Goal: Transaction & Acquisition: Purchase product/service

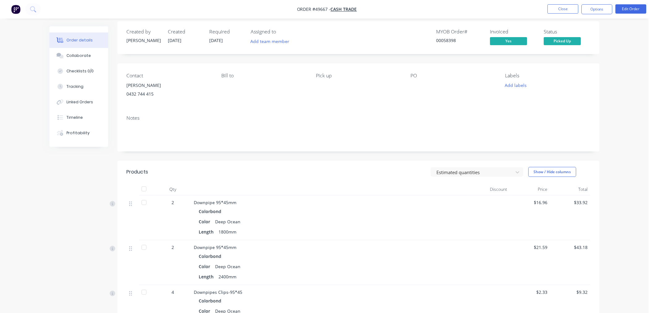
click at [569, 10] on button "Close" at bounding box center [563, 8] width 31 height 9
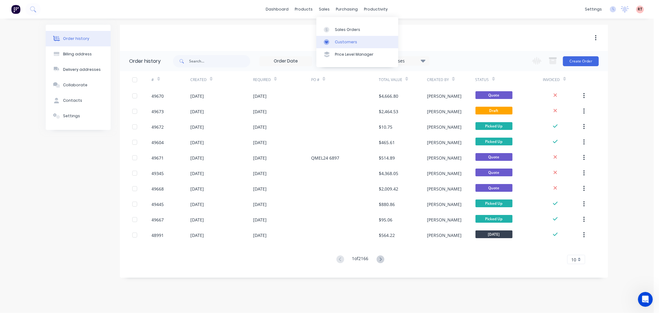
drag, startPoint x: 322, startPoint y: 7, endPoint x: 342, endPoint y: 36, distance: 34.9
click at [322, 7] on div "sales" at bounding box center [324, 9] width 17 height 9
click at [350, 32] on div "Sales Orders" at bounding box center [347, 30] width 25 height 6
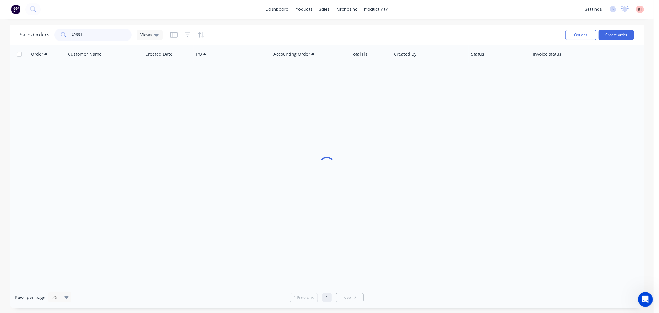
click at [85, 32] on input "49661" at bounding box center [102, 35] width 60 height 12
drag, startPoint x: 91, startPoint y: 35, endPoint x: 22, endPoint y: 40, distance: 69.5
click at [22, 40] on div "Sales Orders 49661 Views" at bounding box center [91, 35] width 143 height 12
type input "westcoast"
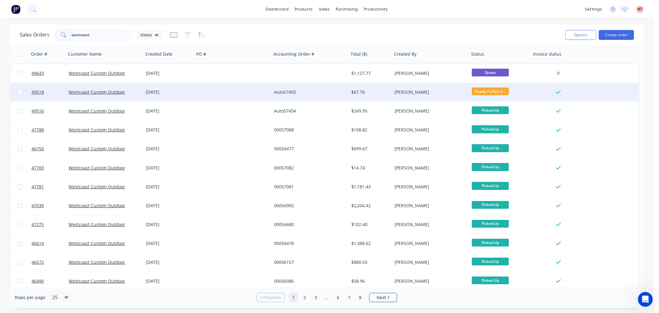
click at [129, 100] on div "Westcoast Custom Outdoor" at bounding box center [104, 92] width 77 height 19
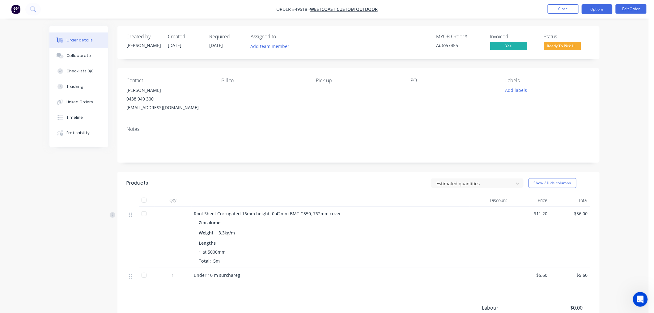
click at [595, 9] on button "Options" at bounding box center [597, 9] width 31 height 10
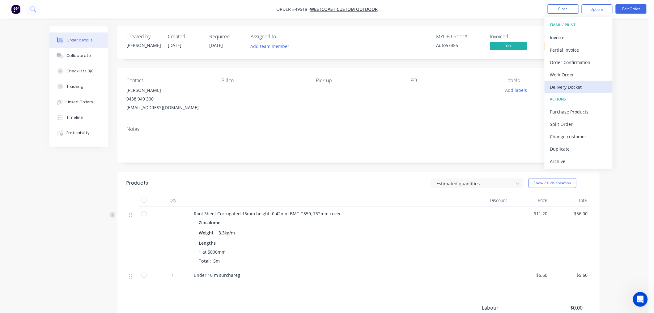
click at [566, 88] on div "Delivery Docket" at bounding box center [578, 87] width 57 height 9
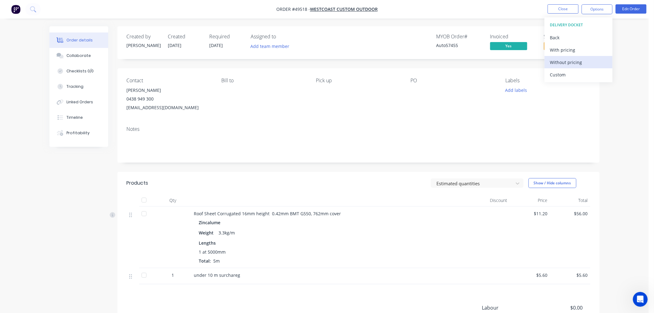
click at [563, 63] on div "Without pricing" at bounding box center [578, 62] width 57 height 9
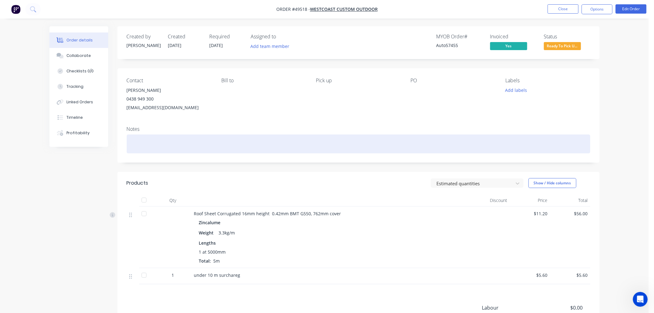
click at [489, 148] on div at bounding box center [359, 143] width 464 height 19
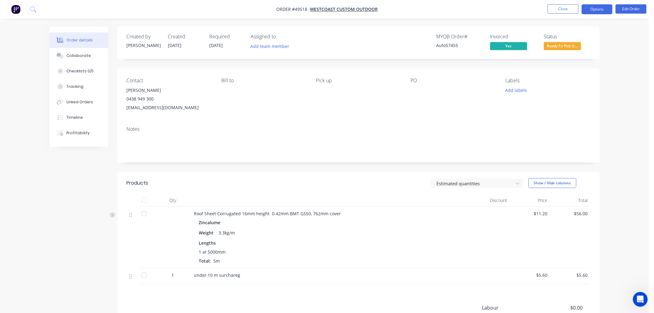
click at [598, 10] on button "Options" at bounding box center [597, 9] width 31 height 10
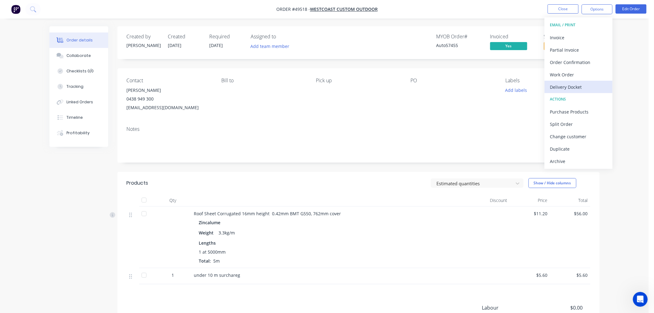
click at [563, 88] on div "Delivery Docket" at bounding box center [578, 87] width 57 height 9
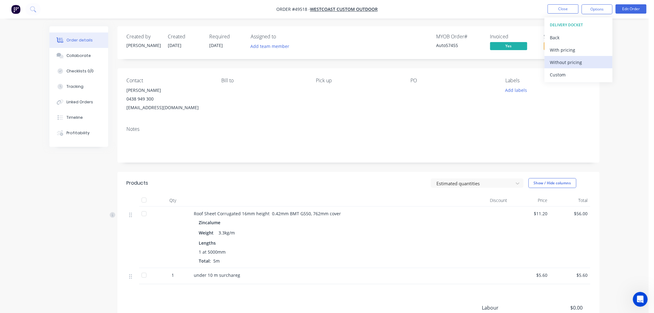
click at [560, 64] on div "Without pricing" at bounding box center [578, 62] width 57 height 9
click at [461, 134] on div "Notes" at bounding box center [358, 141] width 482 height 41
click at [554, 46] on span "Ready To Pick U..." at bounding box center [562, 46] width 37 height 8
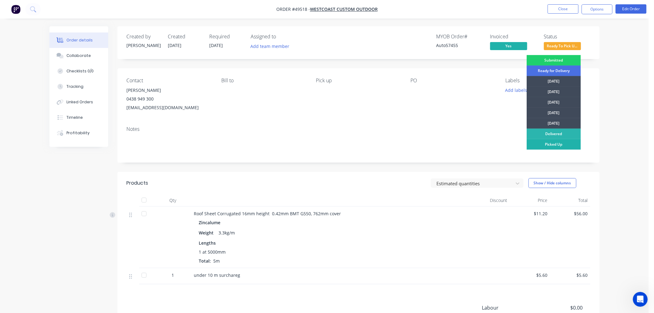
click at [556, 144] on div "Picked Up" at bounding box center [554, 144] width 54 height 11
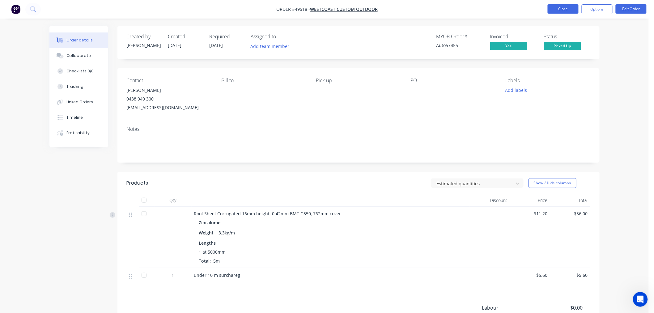
click at [562, 8] on button "Close" at bounding box center [563, 8] width 31 height 9
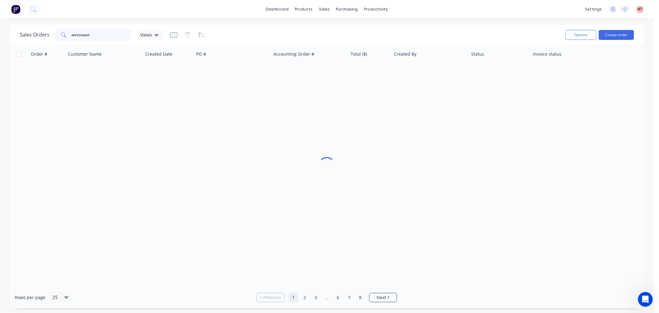
drag, startPoint x: 108, startPoint y: 35, endPoint x: 44, endPoint y: 30, distance: 63.5
click at [44, 30] on div "Sales Orders westcoast Views" at bounding box center [91, 35] width 143 height 12
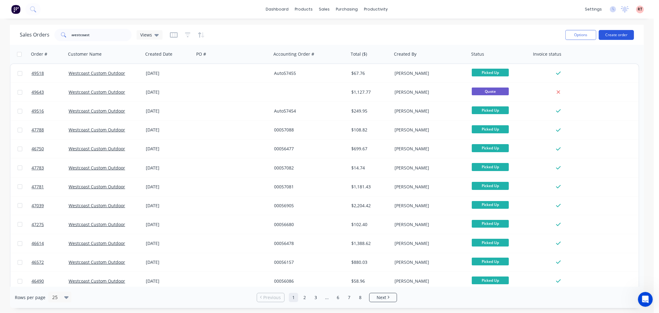
click at [613, 35] on button "Create order" at bounding box center [616, 35] width 35 height 10
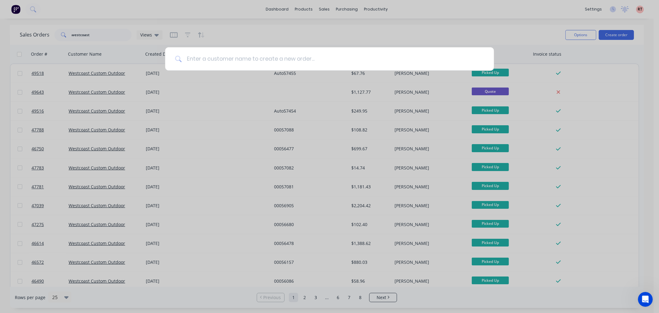
click at [237, 63] on input at bounding box center [333, 58] width 303 height 23
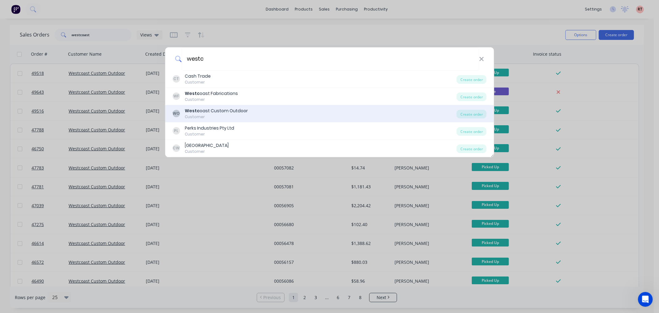
type input "westc"
click at [227, 114] on div "Customer" at bounding box center [216, 117] width 63 height 6
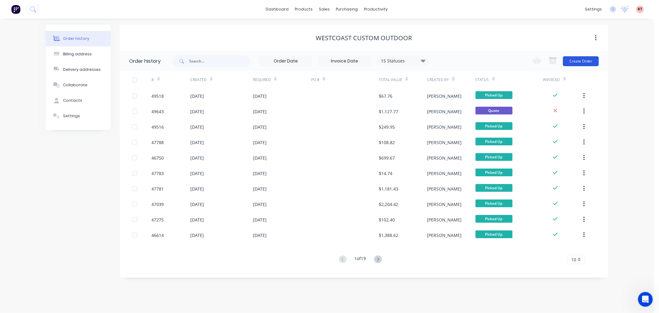
click at [579, 61] on button "Create Order" at bounding box center [581, 61] width 36 height 10
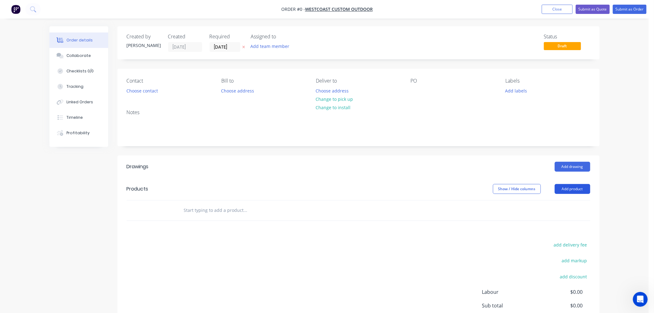
click at [567, 188] on button "Add product" at bounding box center [573, 189] width 36 height 10
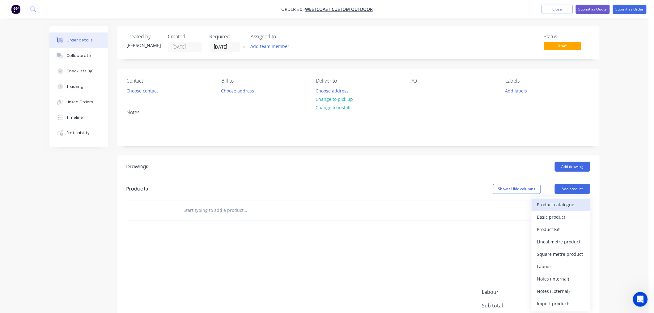
click at [546, 206] on div "Product catalogue" at bounding box center [561, 204] width 48 height 9
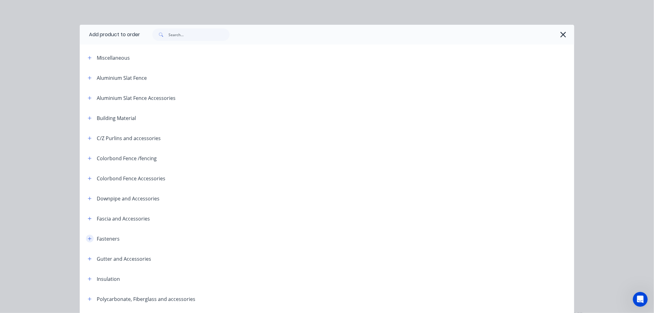
click at [88, 240] on icon "button" at bounding box center [90, 238] width 4 height 4
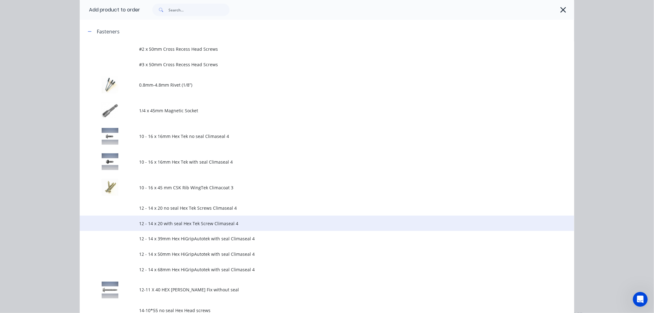
scroll to position [240, 0]
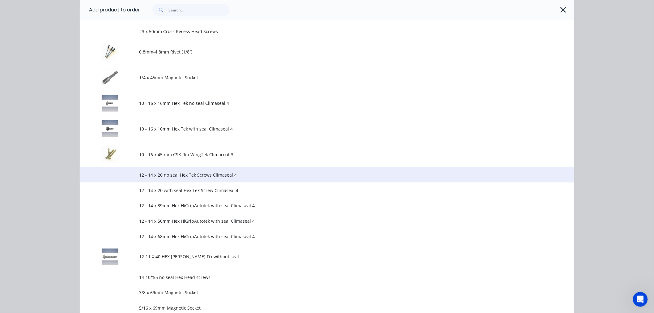
click at [203, 175] on span "12 - 14 x 20 no seal Hex Tek Screws Climaseal 4" at bounding box center [313, 175] width 348 height 6
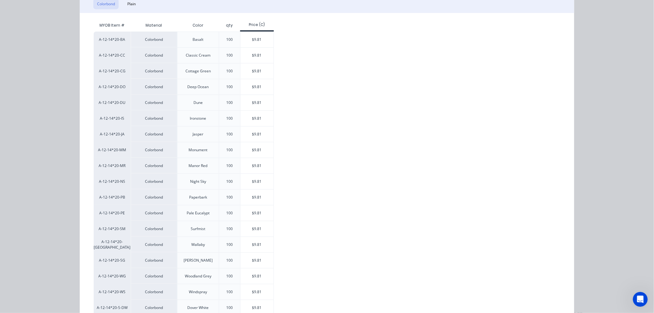
scroll to position [103, 0]
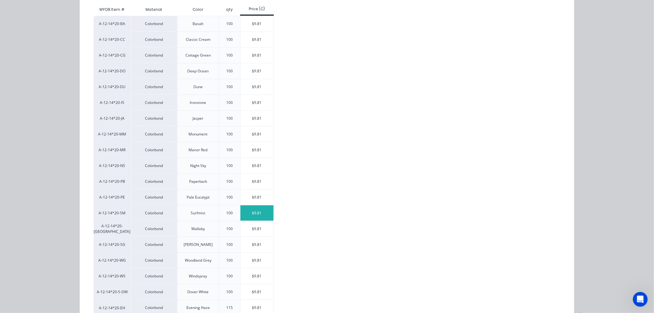
click at [254, 216] on div "$9.81" at bounding box center [256, 212] width 33 height 15
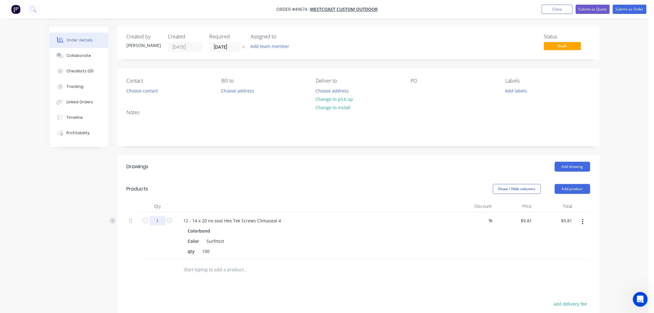
click at [160, 222] on input "1" at bounding box center [158, 220] width 16 height 9
type input "5"
type input "$49.05"
click at [285, 288] on div "Drawings Add drawing Products Show / Hide columns Add product Qty Discount Pric…" at bounding box center [358, 284] width 482 height 259
click at [138, 90] on button "Choose contact" at bounding box center [142, 90] width 38 height 8
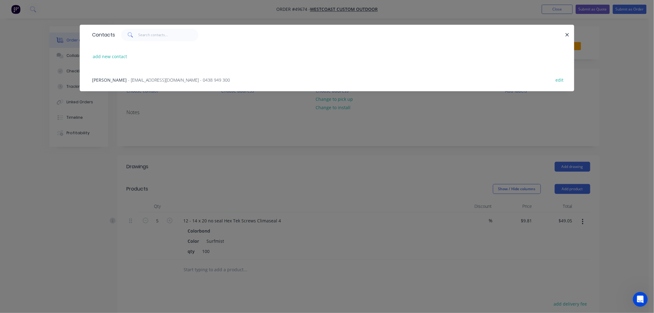
click at [128, 78] on span "- [EMAIL_ADDRESS][DOMAIN_NAME] - 0438 949 300" at bounding box center [179, 80] width 102 height 6
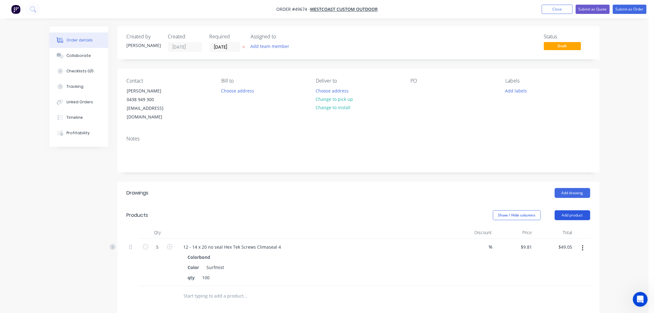
click at [576, 210] on button "Add product" at bounding box center [573, 215] width 36 height 10
click at [546, 226] on div "Product catalogue" at bounding box center [561, 230] width 48 height 9
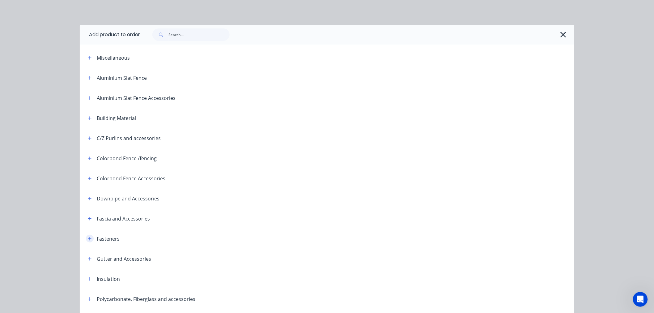
click at [88, 239] on icon "button" at bounding box center [90, 238] width 4 height 4
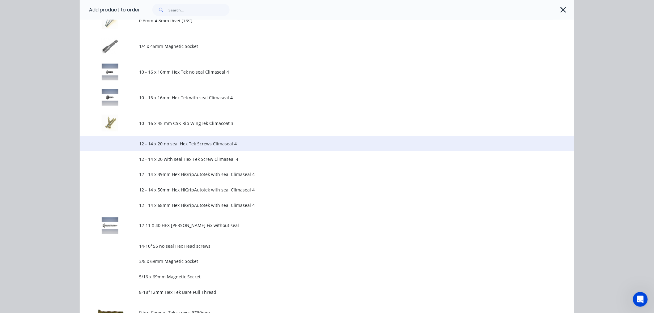
scroll to position [274, 0]
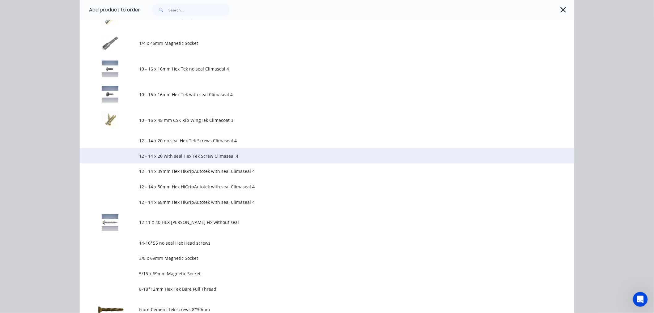
click at [208, 154] on span "12 - 14 x 20 with seal Hex Tek Screw Climaseal 4" at bounding box center [313, 156] width 348 height 6
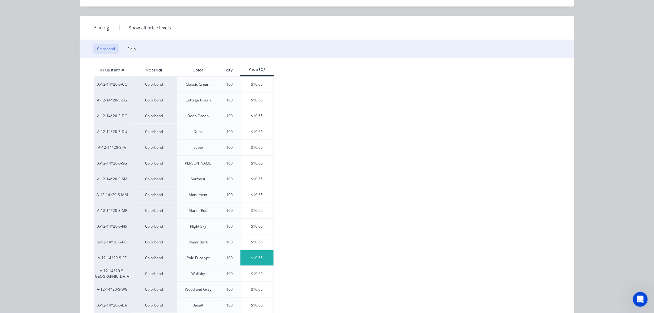
scroll to position [55, 0]
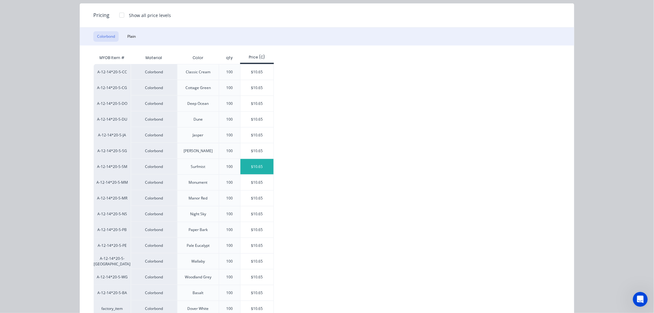
click at [249, 167] on div "$10.65" at bounding box center [256, 166] width 33 height 15
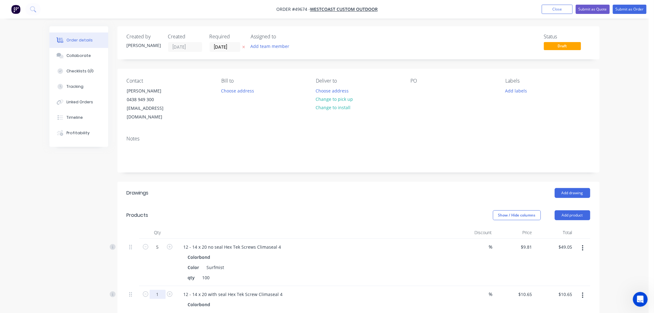
click at [162, 290] on input "1" at bounding box center [158, 294] width 16 height 9
type input "5"
type input "$53.25"
click at [159, 301] on div "5" at bounding box center [157, 309] width 37 height 47
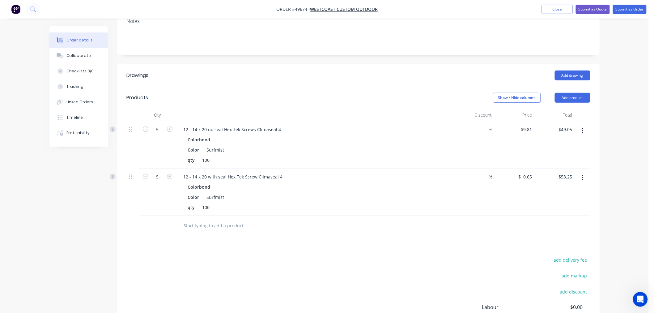
scroll to position [38, 0]
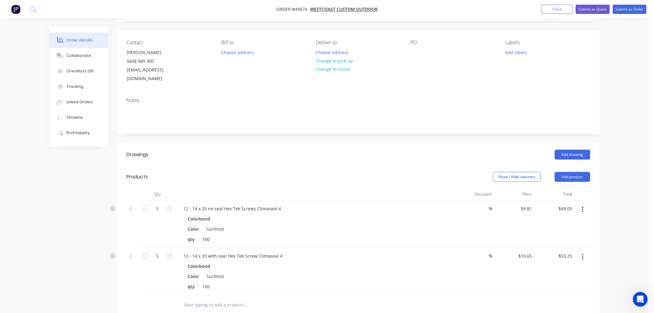
click at [584, 204] on button "button" at bounding box center [582, 209] width 15 height 11
click at [566, 221] on div "Edit" at bounding box center [561, 225] width 48 height 9
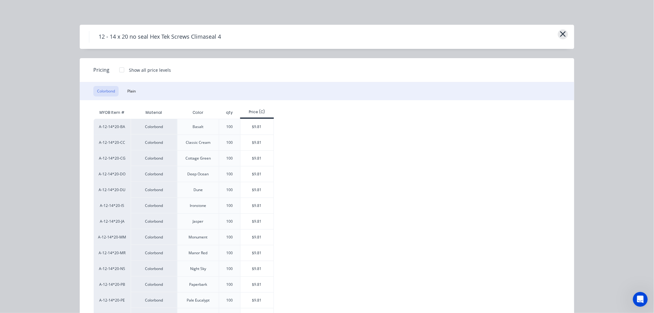
click at [561, 36] on icon "button" at bounding box center [563, 34] width 6 height 9
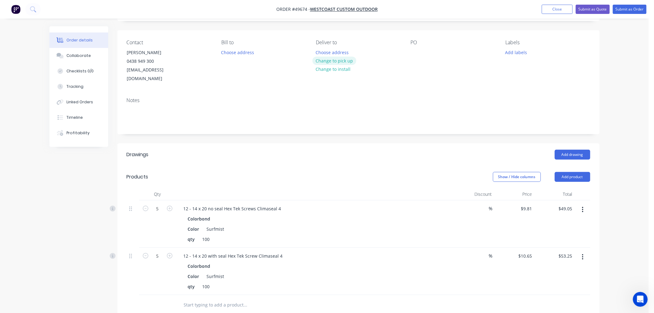
click at [350, 59] on button "Change to pick up" at bounding box center [334, 61] width 44 height 8
click at [580, 172] on button "Add product" at bounding box center [573, 177] width 36 height 10
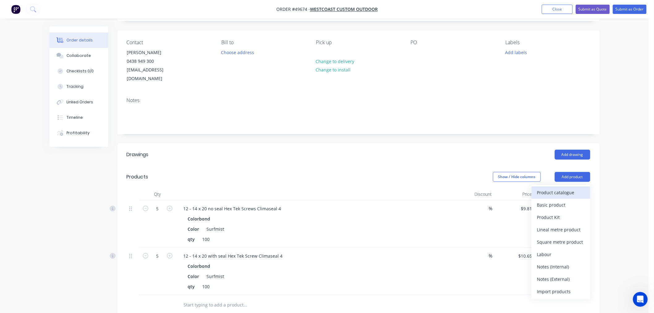
click at [563, 188] on div "Product catalogue" at bounding box center [561, 192] width 48 height 9
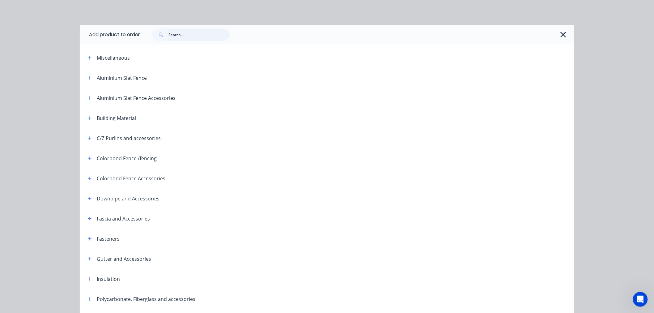
click at [178, 38] on input "text" at bounding box center [198, 34] width 61 height 12
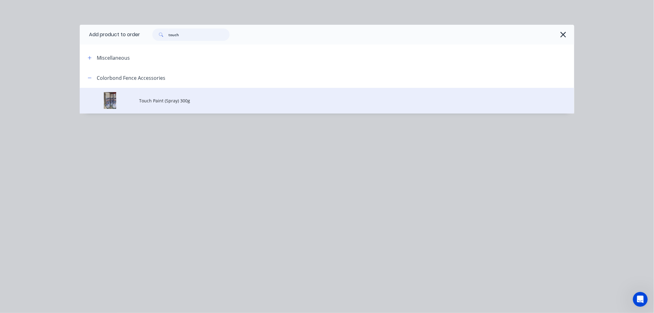
type input "touch"
click at [180, 97] on td "Touch Paint (Spray) 300g" at bounding box center [356, 101] width 435 height 26
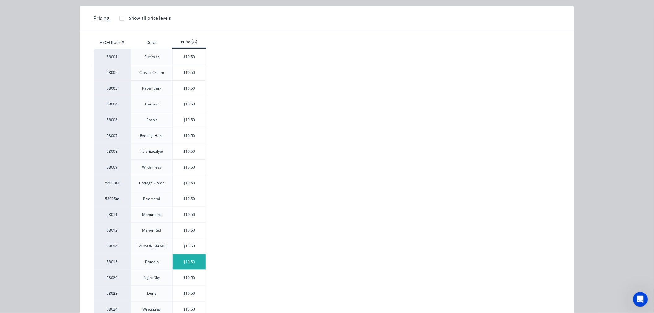
scroll to position [67, 0]
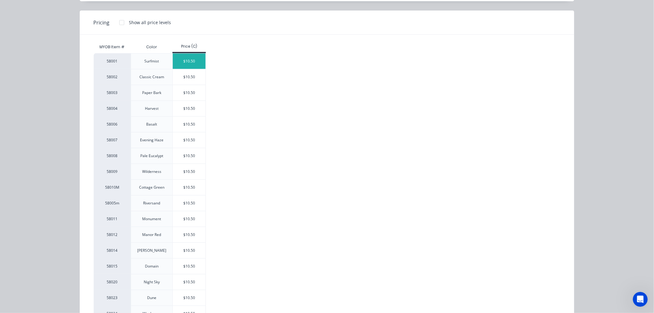
click at [187, 62] on div "$10.50" at bounding box center [189, 60] width 33 height 15
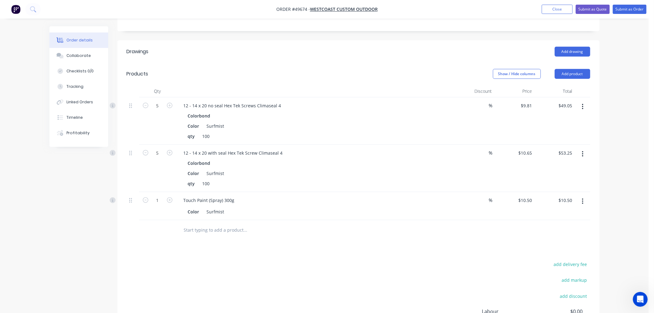
scroll to position [107, 0]
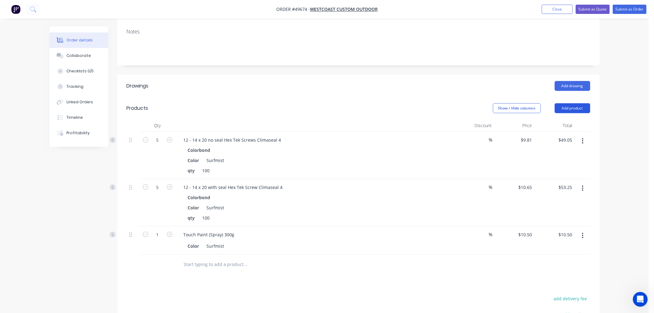
click at [573, 103] on button "Add product" at bounding box center [573, 108] width 36 height 10
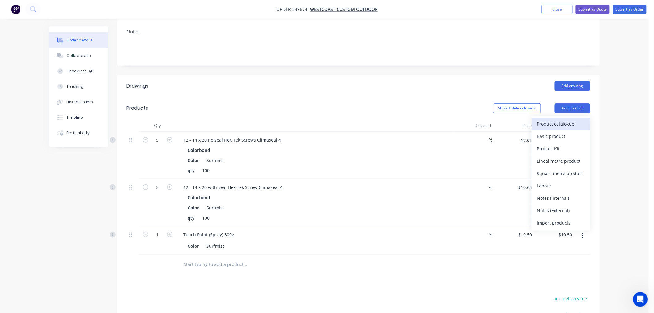
click at [555, 119] on div "Product catalogue" at bounding box center [561, 123] width 48 height 9
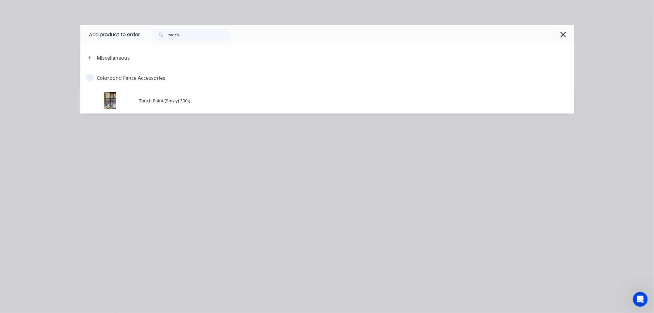
click at [91, 79] on icon "button" at bounding box center [90, 78] width 4 height 4
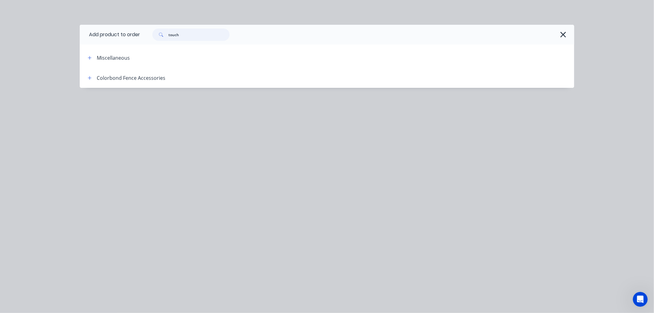
drag, startPoint x: 186, startPoint y: 35, endPoint x: 155, endPoint y: 37, distance: 31.0
click at [155, 37] on div "touch" at bounding box center [190, 34] width 77 height 12
type input "fas"
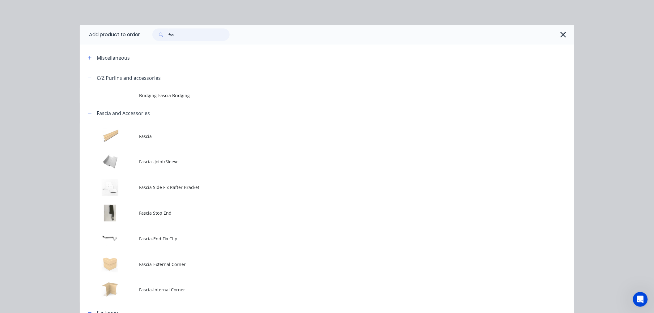
drag, startPoint x: 176, startPoint y: 34, endPoint x: 155, endPoint y: 34, distance: 20.7
click at [155, 34] on div "fas" at bounding box center [190, 34] width 77 height 12
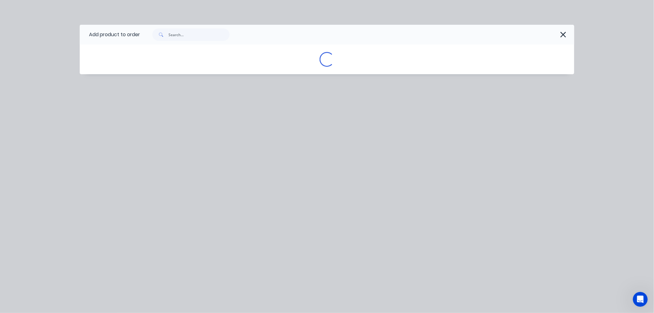
click at [565, 34] on icon "button" at bounding box center [563, 34] width 6 height 9
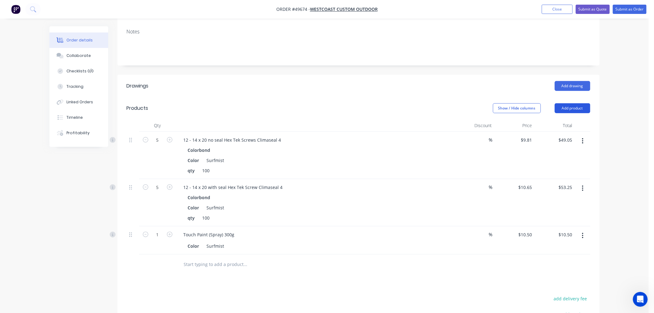
click at [573, 103] on button "Add product" at bounding box center [573, 108] width 36 height 10
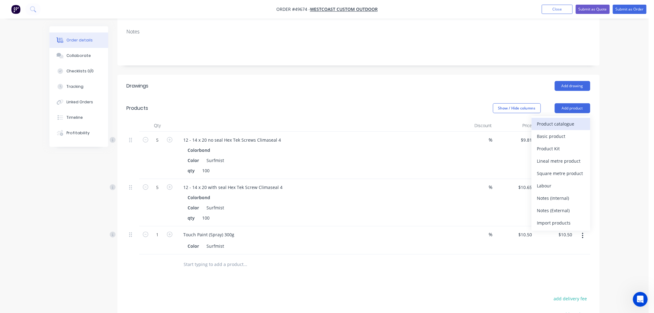
click at [554, 119] on div "Product catalogue" at bounding box center [561, 123] width 48 height 9
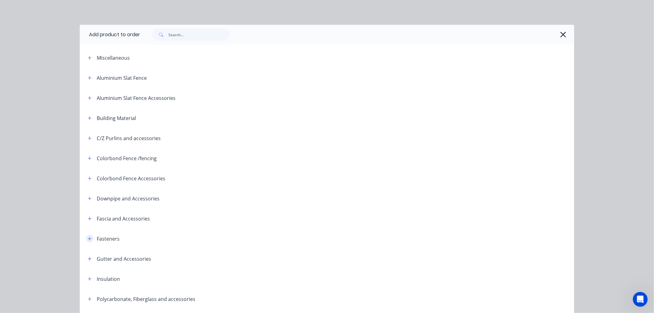
click at [88, 239] on icon "button" at bounding box center [90, 238] width 4 height 4
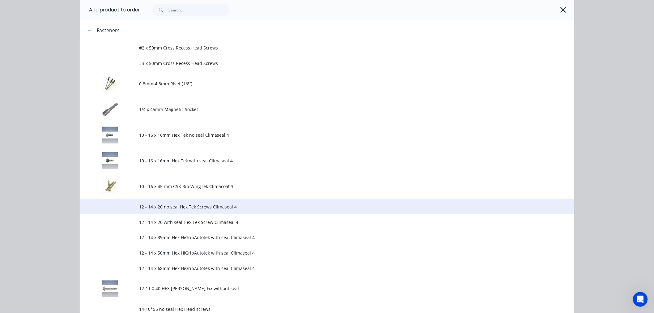
scroll to position [274, 0]
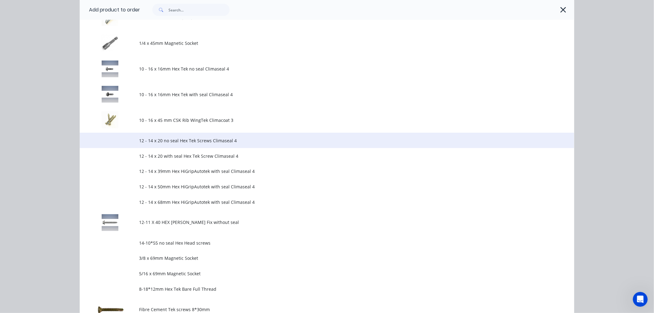
click at [200, 140] on span "12 - 14 x 20 no seal Hex Tek Screws Climaseal 4" at bounding box center [313, 140] width 348 height 6
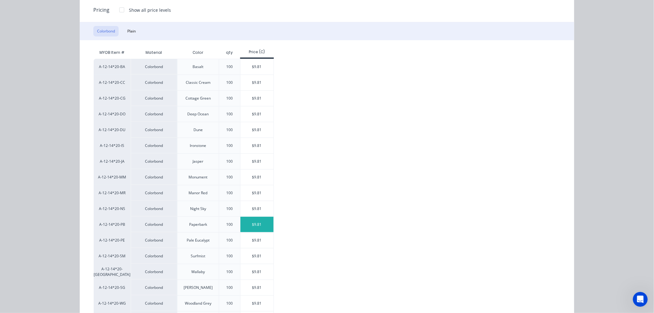
scroll to position [124, 0]
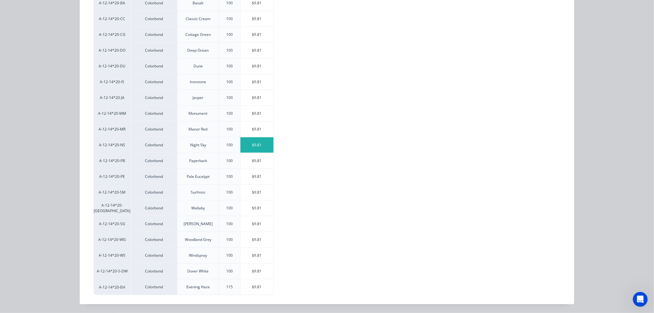
click at [258, 140] on div "$9.81" at bounding box center [256, 144] width 33 height 15
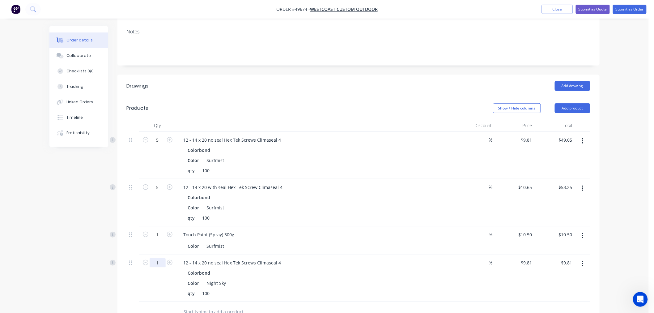
click at [159, 258] on input "1" at bounding box center [158, 262] width 16 height 9
type input "5"
type input "$49.05"
click at [163, 275] on div "5" at bounding box center [157, 277] width 37 height 47
click at [568, 103] on button "Add product" at bounding box center [573, 108] width 36 height 10
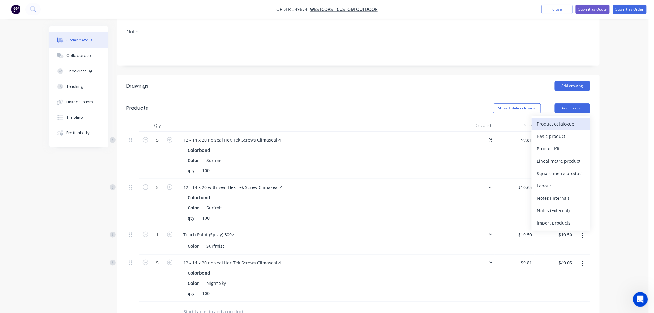
click at [555, 119] on div "Product catalogue" at bounding box center [561, 123] width 48 height 9
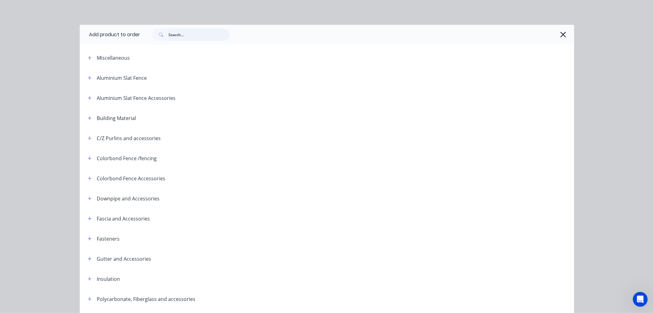
click at [186, 35] on input "text" at bounding box center [198, 34] width 61 height 12
click at [88, 236] on icon "button" at bounding box center [90, 238] width 4 height 4
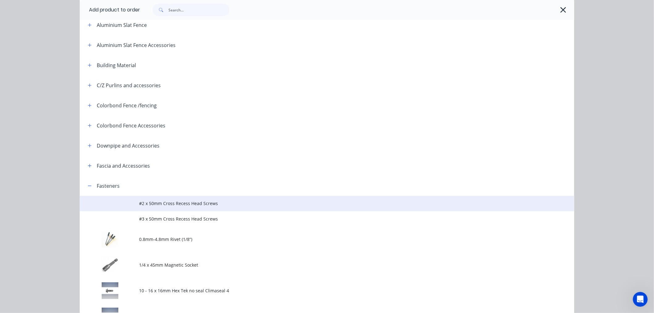
scroll to position [137, 0]
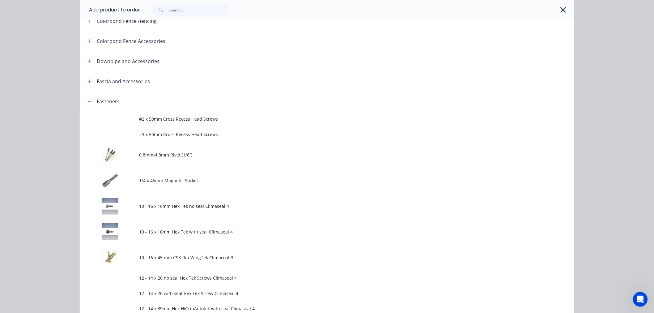
drag, startPoint x: 162, startPoint y: 161, endPoint x: 180, endPoint y: 178, distance: 24.5
click at [163, 161] on td "0.8mm-4.8mm Rivet (1/8”)" at bounding box center [356, 155] width 435 height 26
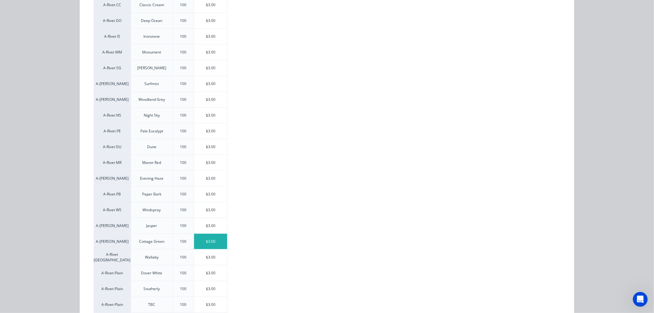
scroll to position [154, 0]
click at [209, 117] on div "$3.00" at bounding box center [210, 115] width 33 height 15
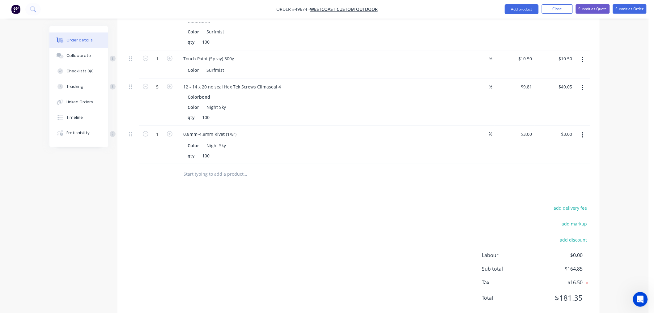
scroll to position [290, 0]
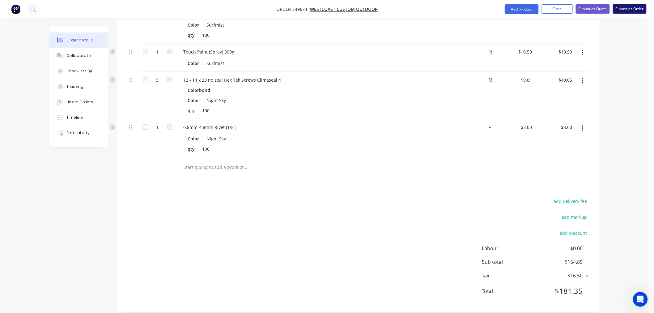
click at [630, 9] on button "Submit as Order" at bounding box center [630, 8] width 34 height 9
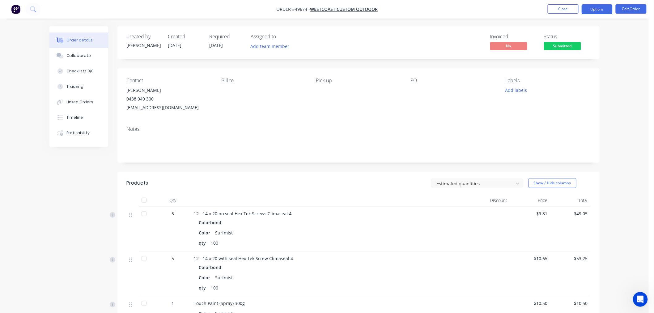
click at [602, 11] on button "Options" at bounding box center [597, 9] width 31 height 10
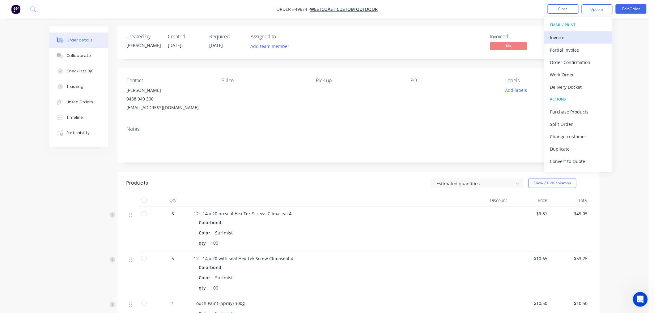
click at [569, 41] on div "Invoice" at bounding box center [578, 37] width 57 height 9
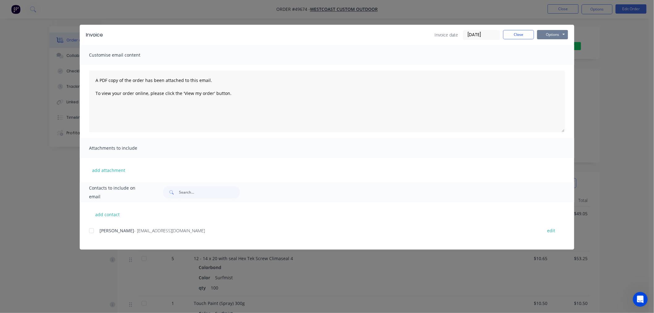
click at [554, 36] on button "Options" at bounding box center [552, 34] width 31 height 9
click at [553, 57] on button "Print" at bounding box center [557, 56] width 40 height 10
click at [520, 32] on button "Close" at bounding box center [518, 34] width 31 height 9
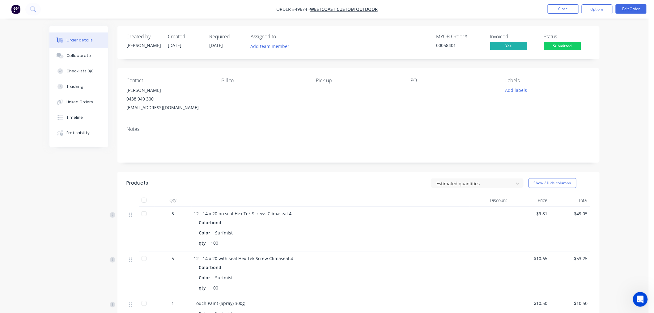
click at [569, 45] on span "Submitted" at bounding box center [562, 46] width 37 height 8
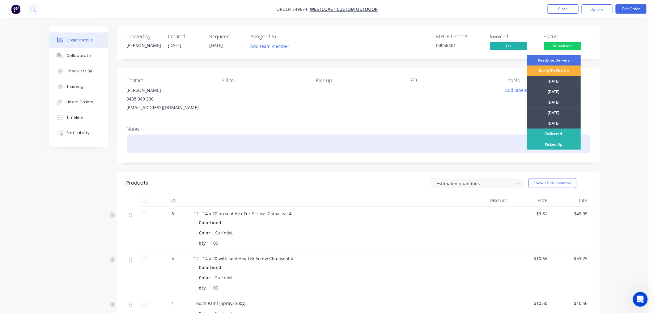
click at [549, 145] on div "Picked Up" at bounding box center [554, 144] width 54 height 11
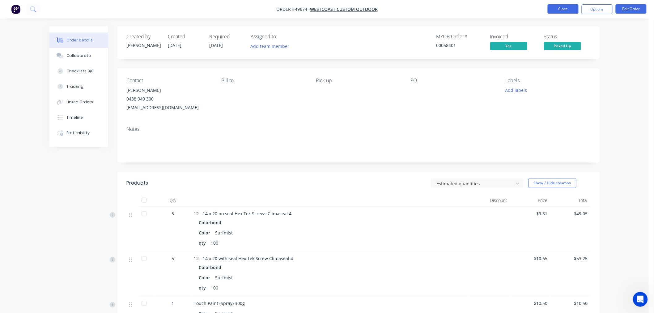
click at [561, 11] on button "Close" at bounding box center [563, 8] width 31 height 9
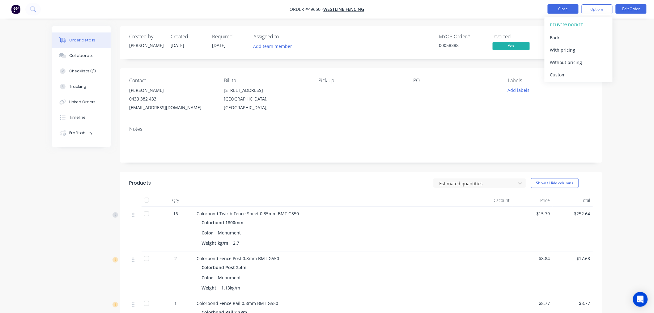
click at [559, 9] on button "Close" at bounding box center [563, 8] width 31 height 9
